Goal: Information Seeking & Learning: Learn about a topic

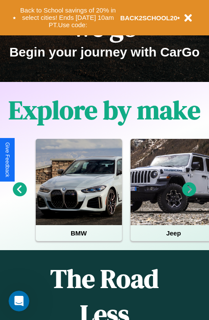
scroll to position [133, 0]
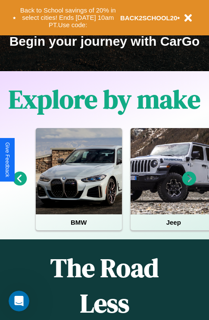
click at [189, 185] on icon at bounding box center [189, 179] width 14 height 14
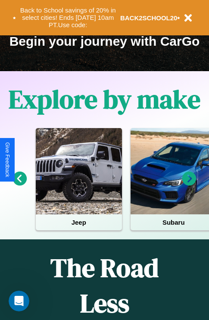
click at [189, 185] on icon at bounding box center [189, 179] width 14 height 14
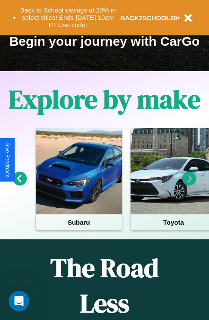
click at [189, 185] on icon at bounding box center [189, 179] width 14 height 14
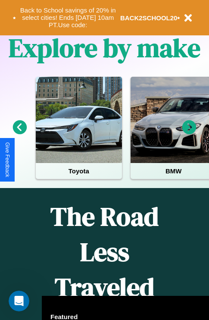
scroll to position [1045, 0]
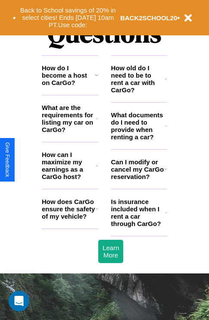
click at [166, 216] on icon at bounding box center [166, 212] width 2 height 7
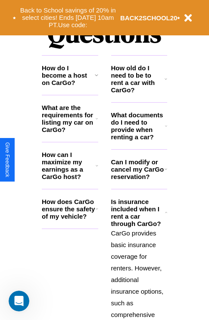
click at [166, 82] on icon at bounding box center [166, 78] width 3 height 7
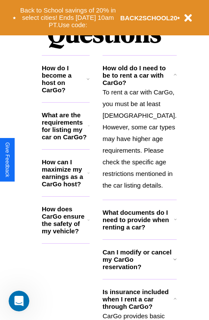
click at [70, 179] on h3 "How can I maximize my earnings as a CarGo host?" at bounding box center [65, 172] width 46 height 29
click at [70, 223] on h3 "How does CarGo ensure the safety of my vehicle?" at bounding box center [65, 219] width 46 height 29
click at [90, 223] on icon at bounding box center [89, 219] width 2 height 7
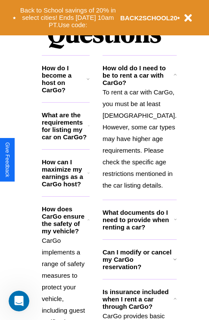
click at [139, 168] on p "To rent a car with CarGo, you must be at least [DEMOGRAPHIC_DATA]. However, som…" at bounding box center [140, 138] width 74 height 105
click at [174, 78] on icon at bounding box center [175, 75] width 3 height 7
